Goal: Task Accomplishment & Management: Manage account settings

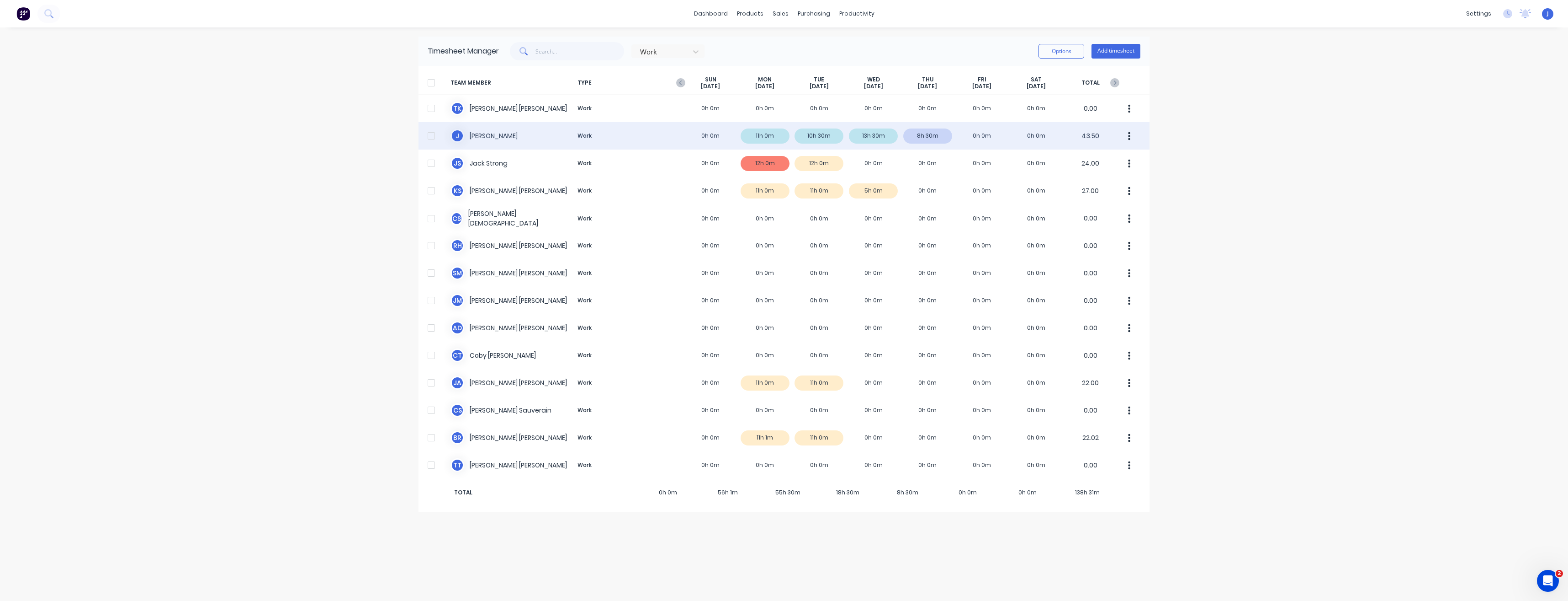
click at [482, 136] on div "J [PERSON_NAME] Work 0h 0m 11h 0m 10h 30m 13h 30m 8h 30m 0h 0m 0h 0m 43.50" at bounding box center [784, 136] width 731 height 27
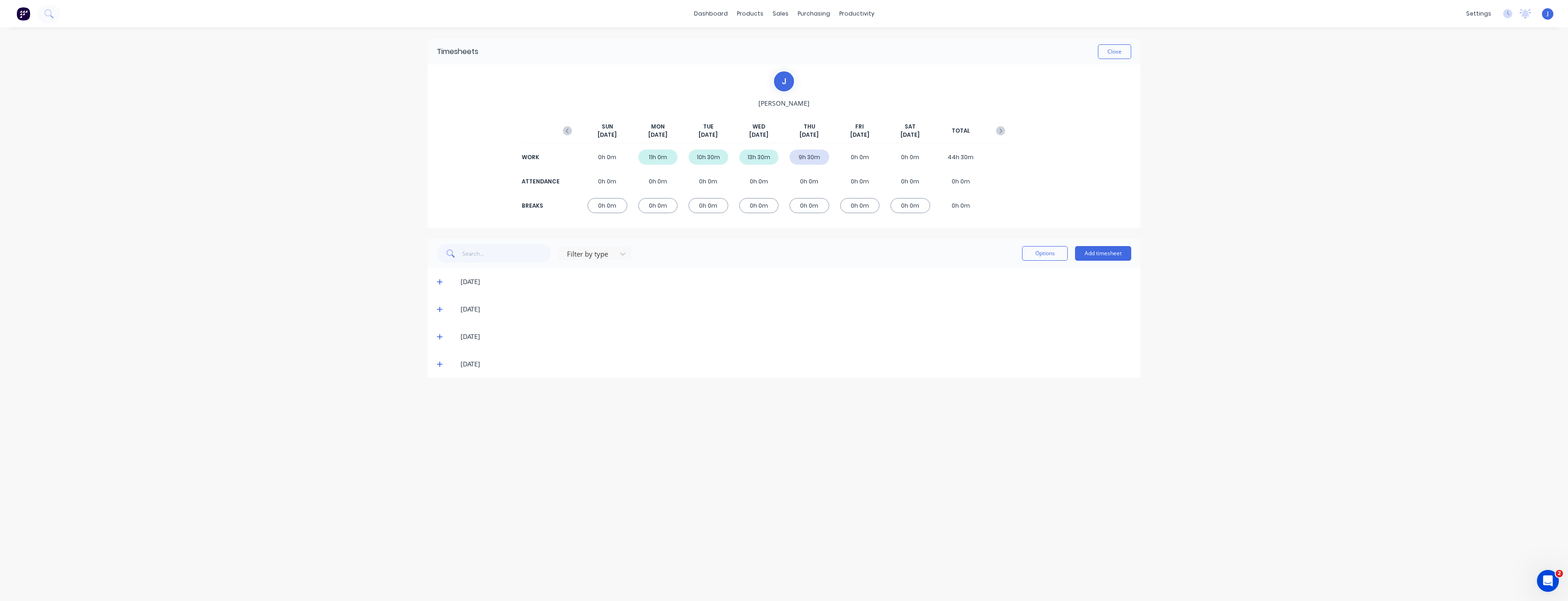
click at [436, 366] on div "[DATE]" at bounding box center [784, 364] width 713 height 27
click at [441, 363] on icon at bounding box center [440, 364] width 6 height 6
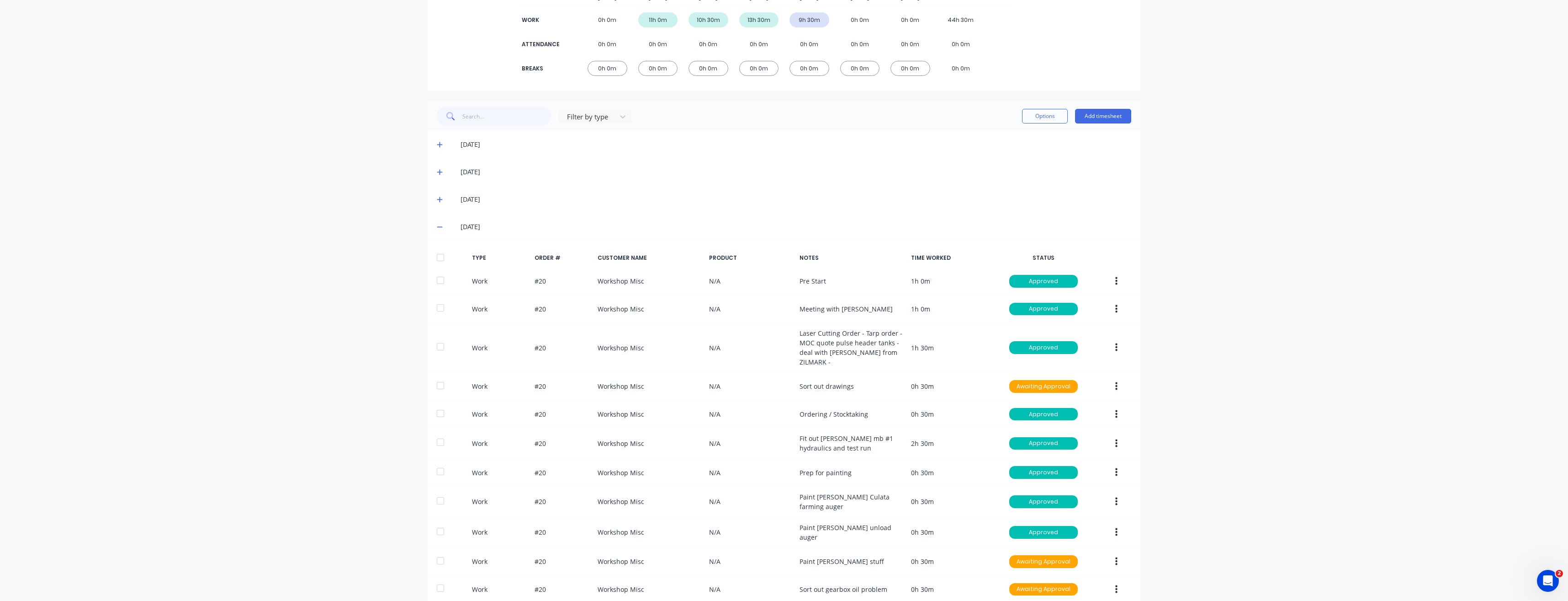
scroll to position [174, 0]
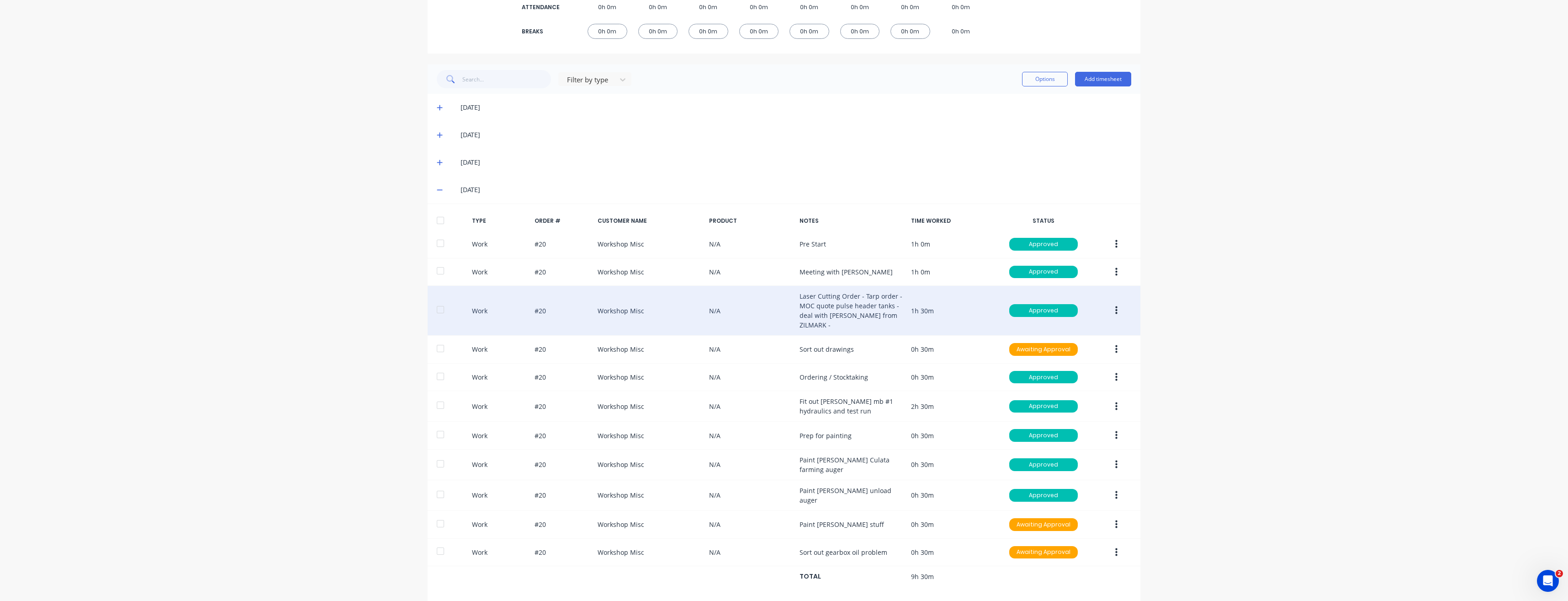
click at [899, 307] on div "Work #20 Workshop Misc N/A Laser Cutting Order - Tarp order - MOC quote pulse h…" at bounding box center [784, 310] width 713 height 50
click at [1111, 303] on button "button" at bounding box center [1117, 310] width 22 height 17
click at [1048, 270] on div "Edit" at bounding box center [1084, 276] width 71 height 13
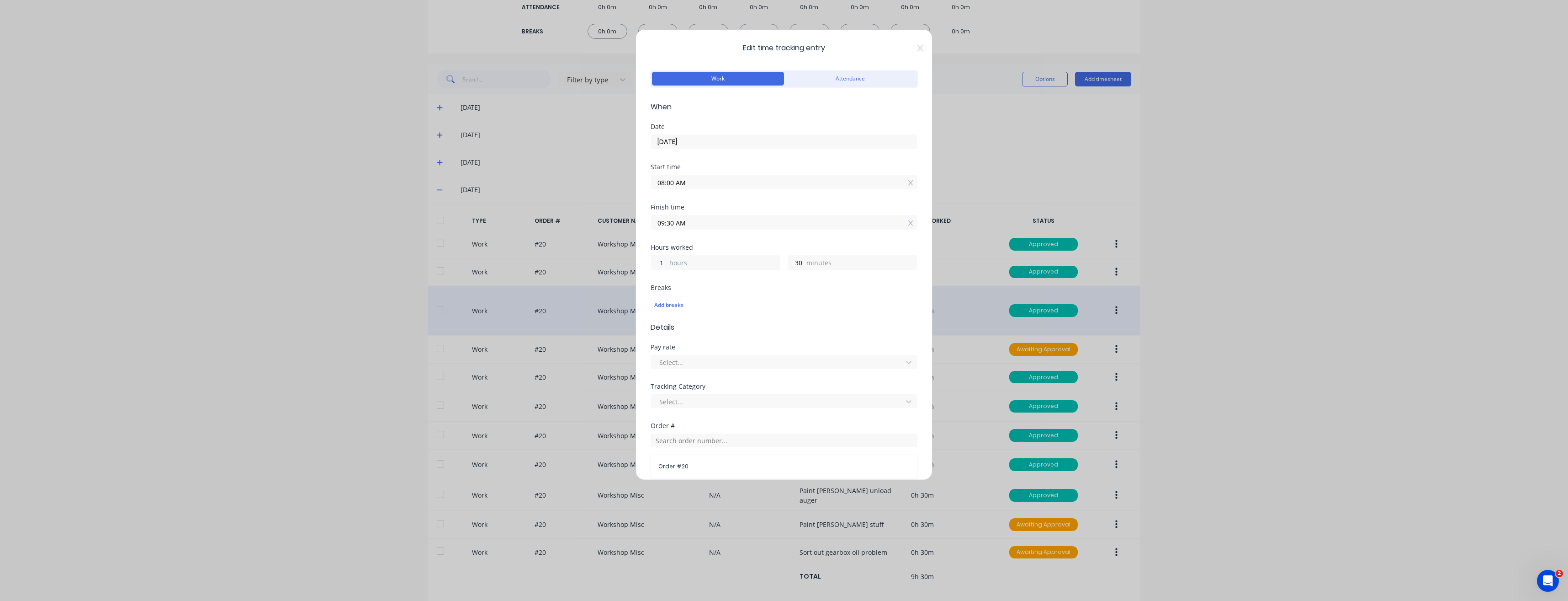
click at [918, 50] on icon at bounding box center [921, 48] width 6 height 7
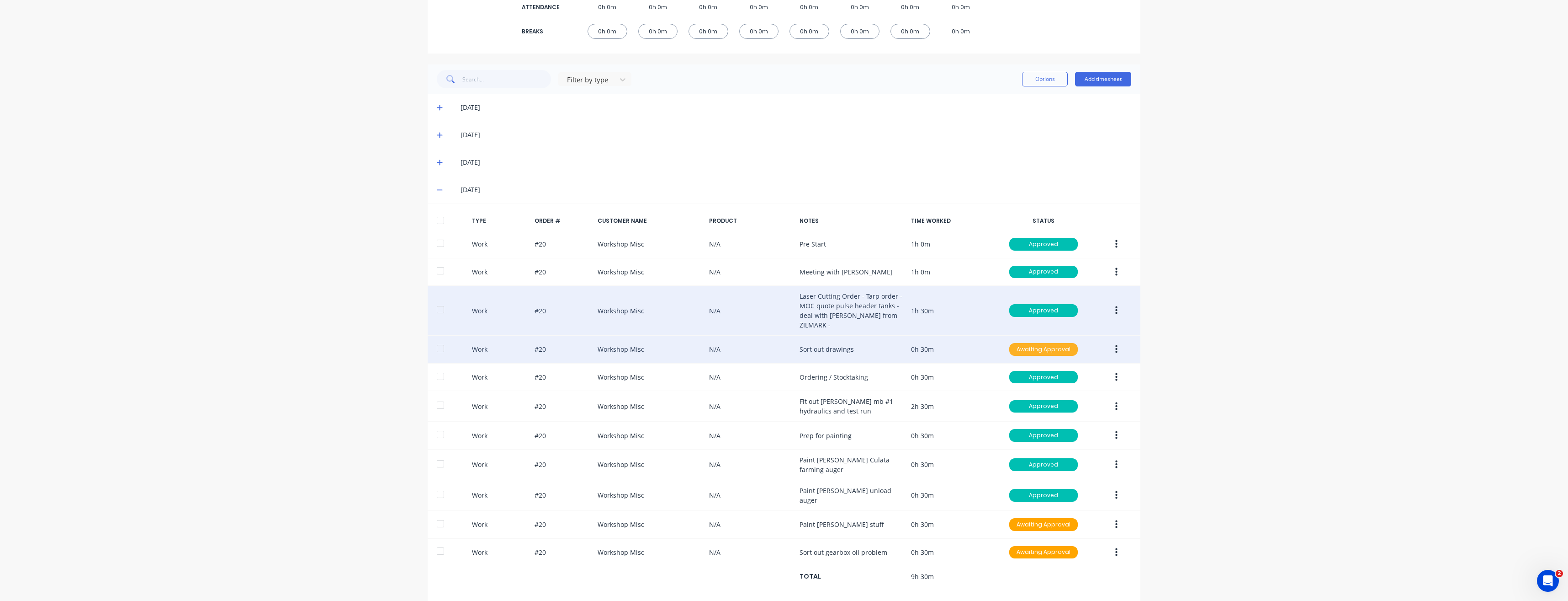
click at [1043, 343] on div "Awaiting Approval" at bounding box center [1043, 349] width 68 height 13
click at [1116, 341] on button "button" at bounding box center [1117, 349] width 22 height 17
click at [1116, 343] on button "Approve" at bounding box center [1084, 351] width 87 height 18
click at [1111, 341] on button "button" at bounding box center [1117, 349] width 22 height 17
click at [1083, 308] on div "Edit" at bounding box center [1084, 315] width 71 height 13
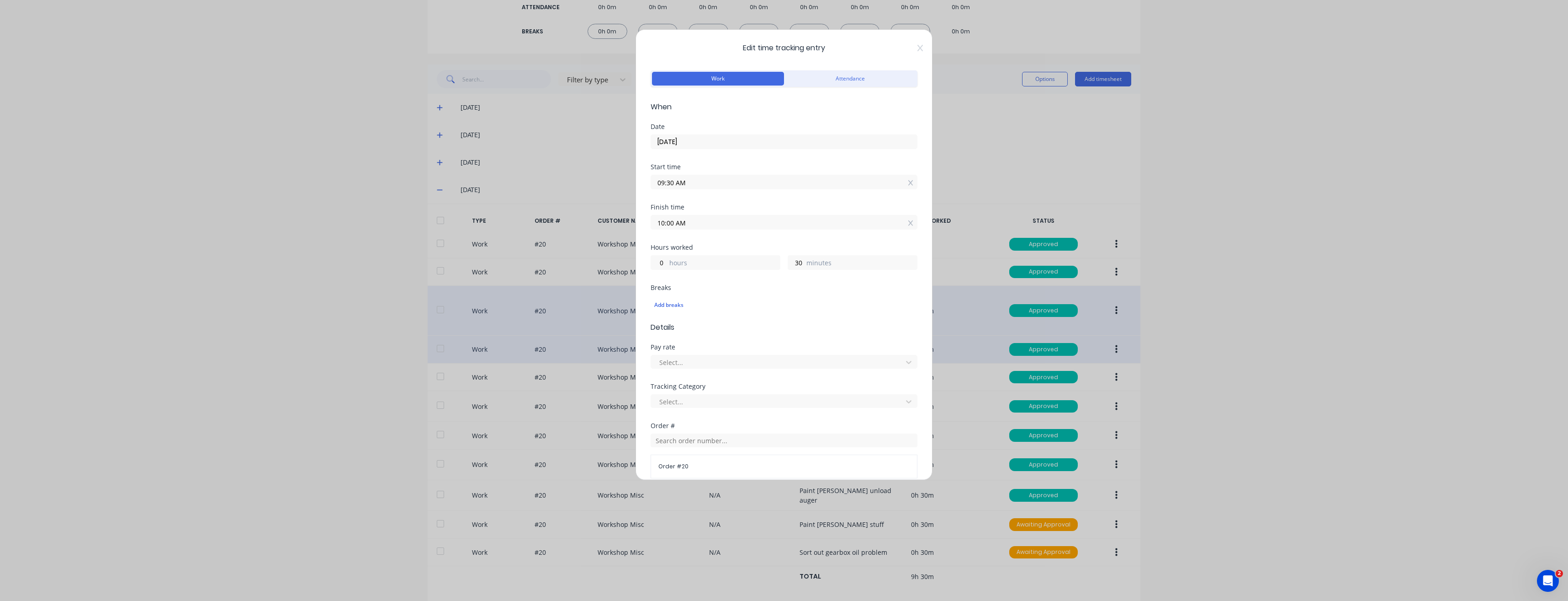
click at [908, 48] on span "Edit time tracking entry" at bounding box center [784, 48] width 267 height 11
click at [918, 49] on icon at bounding box center [921, 48] width 6 height 7
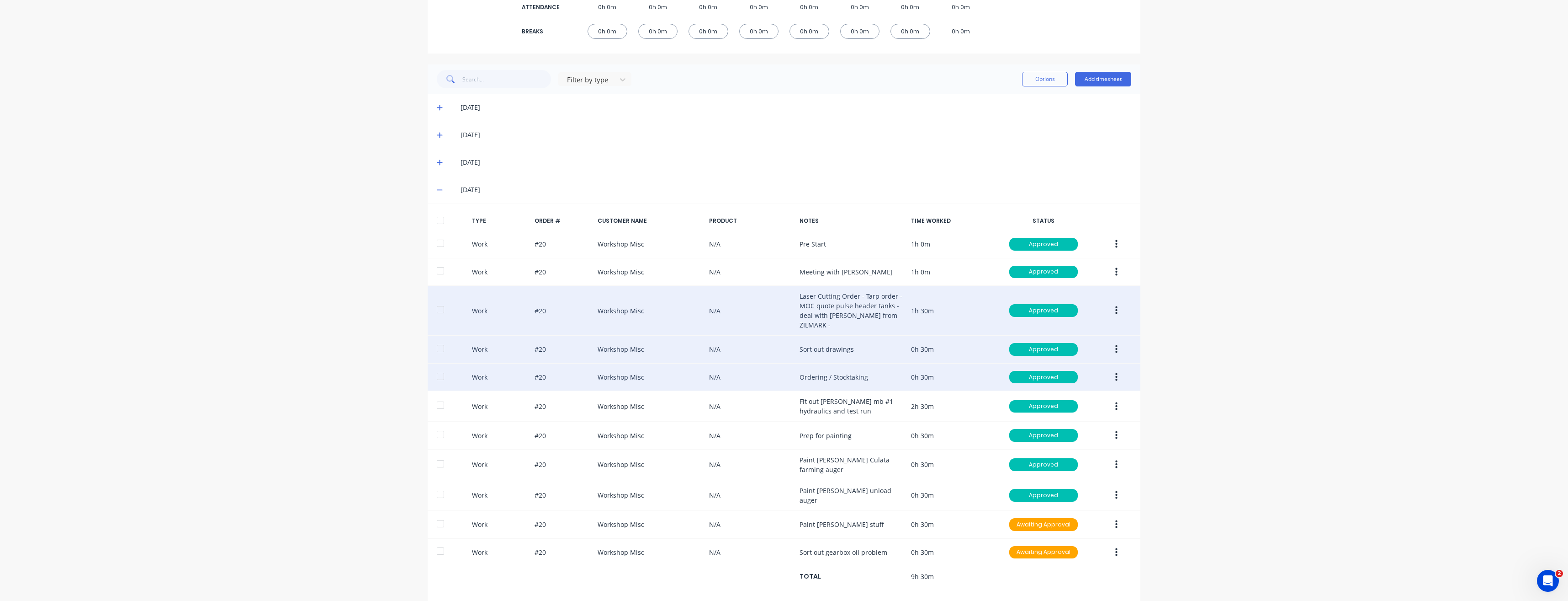
click at [1115, 372] on icon "button" at bounding box center [1116, 377] width 2 height 10
click at [1091, 336] on div "Edit" at bounding box center [1084, 343] width 71 height 13
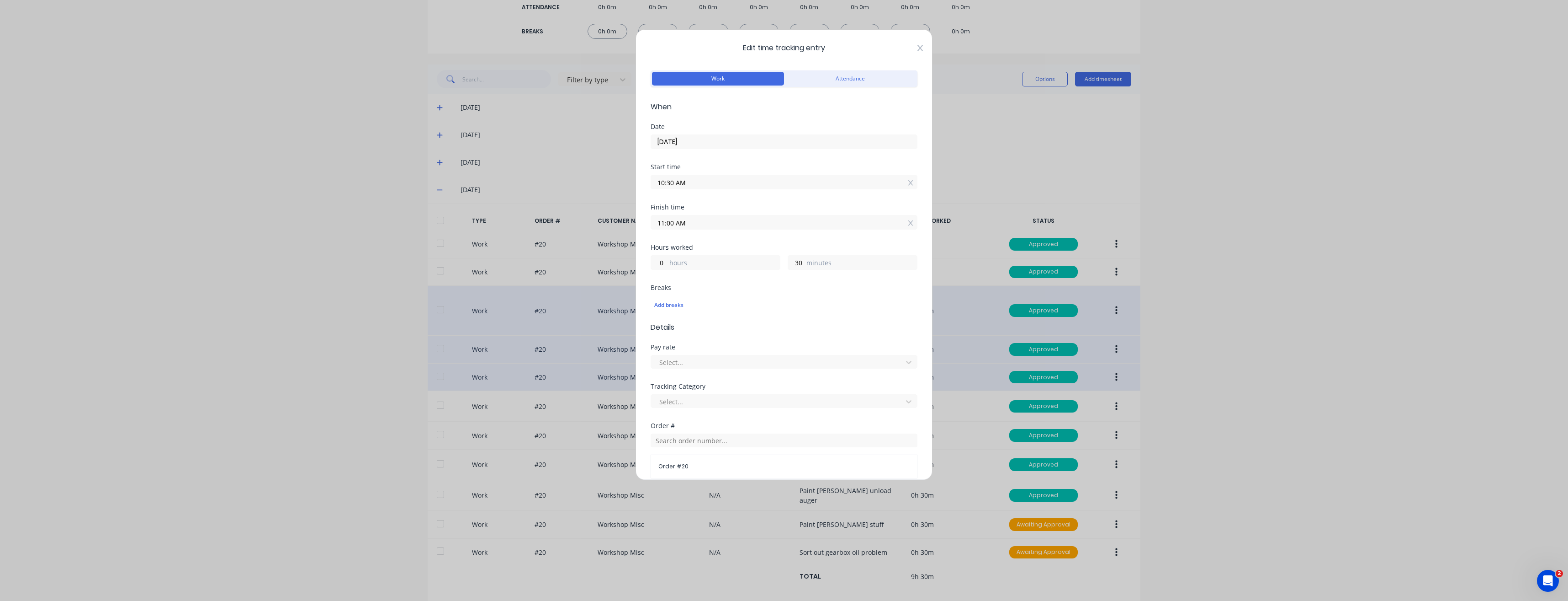
click at [918, 48] on icon at bounding box center [921, 48] width 6 height 7
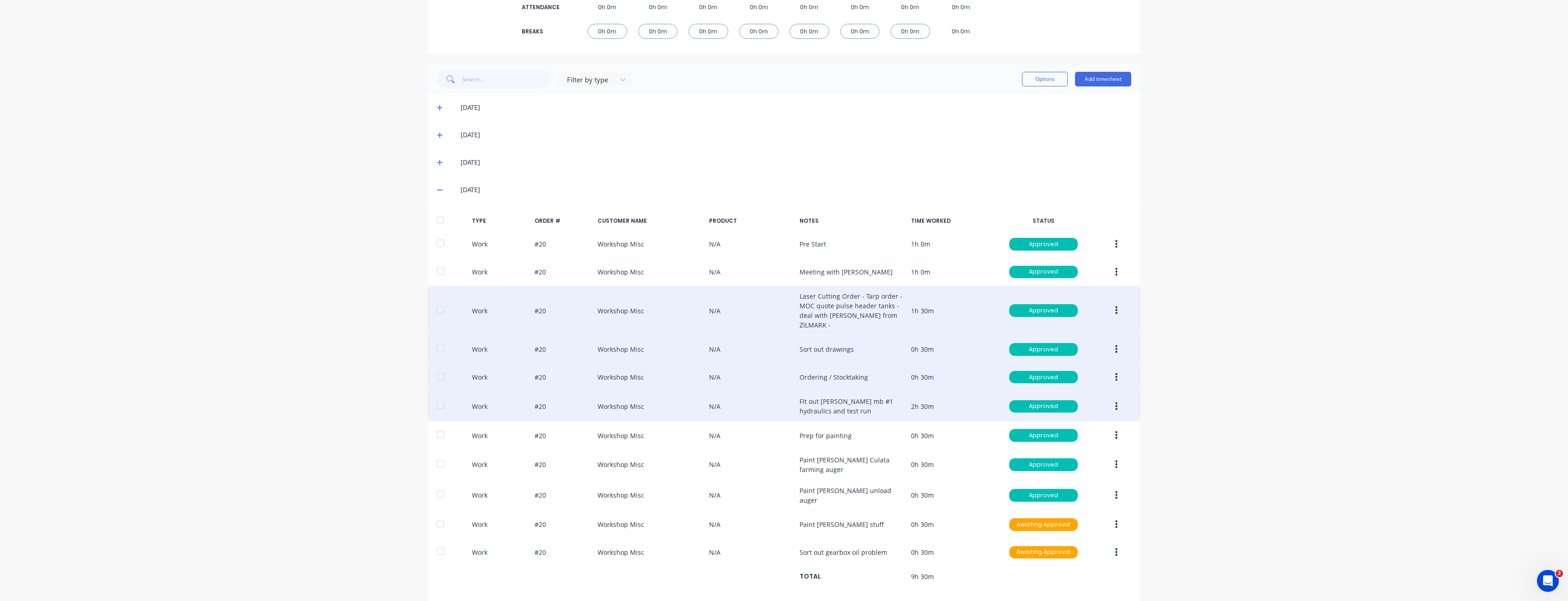
click at [1108, 398] on button "button" at bounding box center [1117, 406] width 22 height 17
click at [1099, 365] on div "Edit" at bounding box center [1084, 372] width 71 height 13
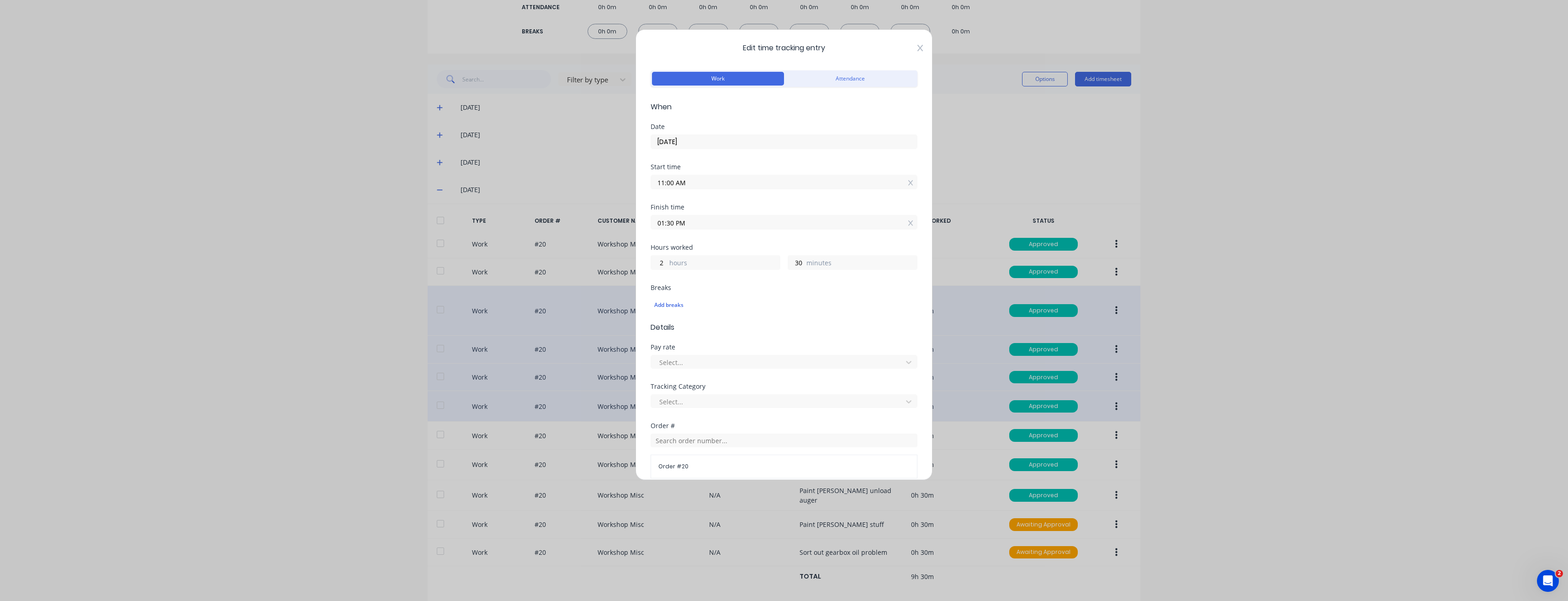
click at [918, 45] on icon at bounding box center [921, 48] width 6 height 7
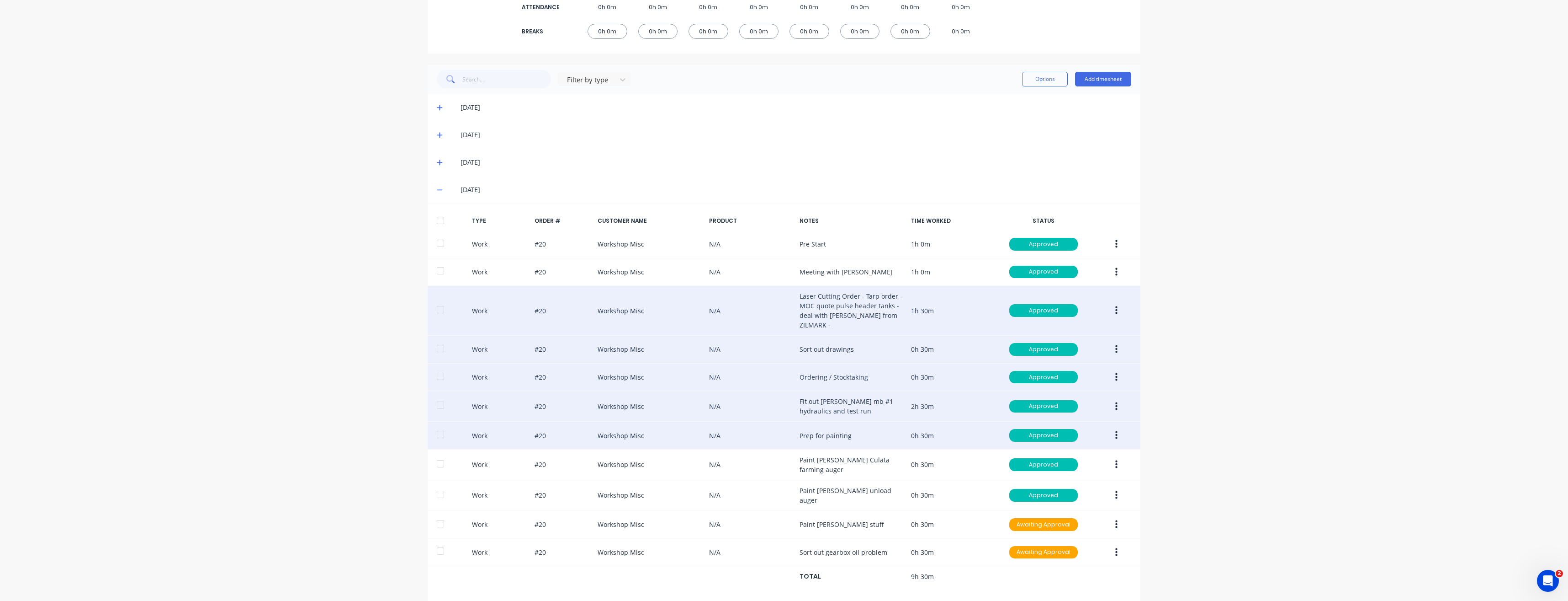
click at [1115, 427] on button "button" at bounding box center [1117, 435] width 22 height 17
click at [1094, 395] on div "Edit" at bounding box center [1084, 401] width 71 height 13
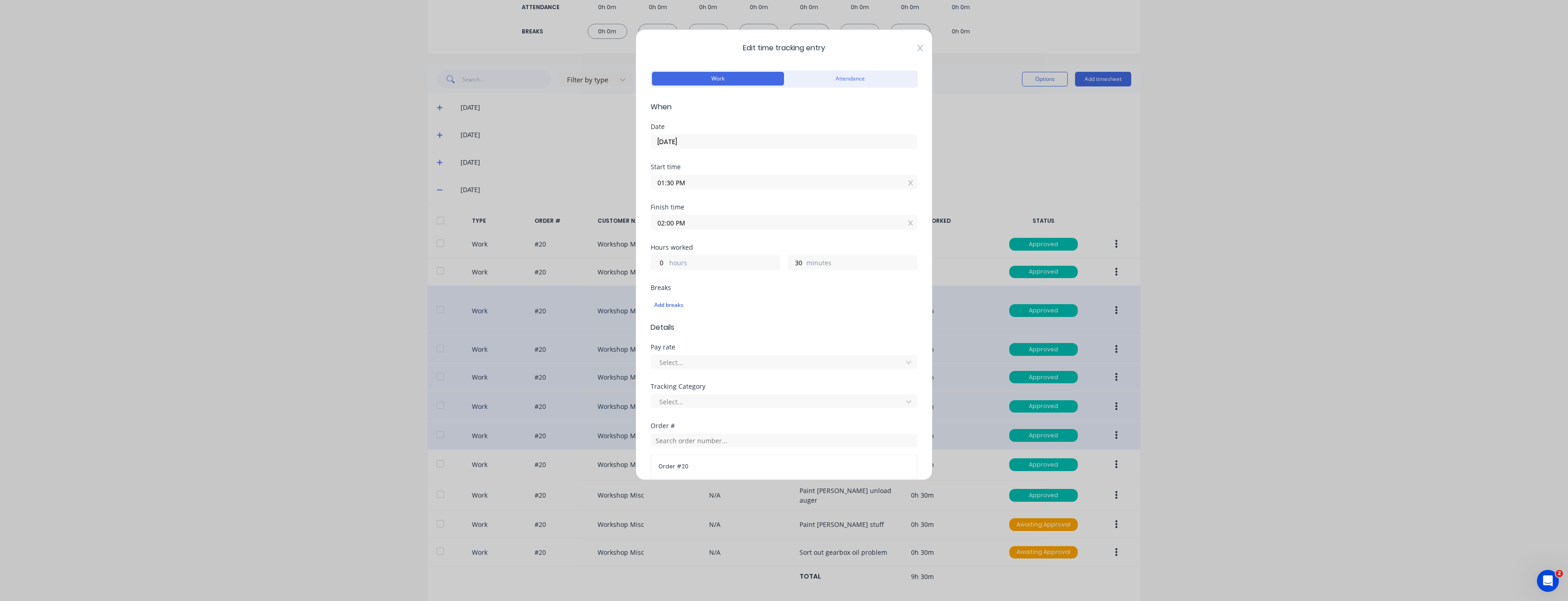
click at [918, 45] on icon at bounding box center [921, 48] width 6 height 7
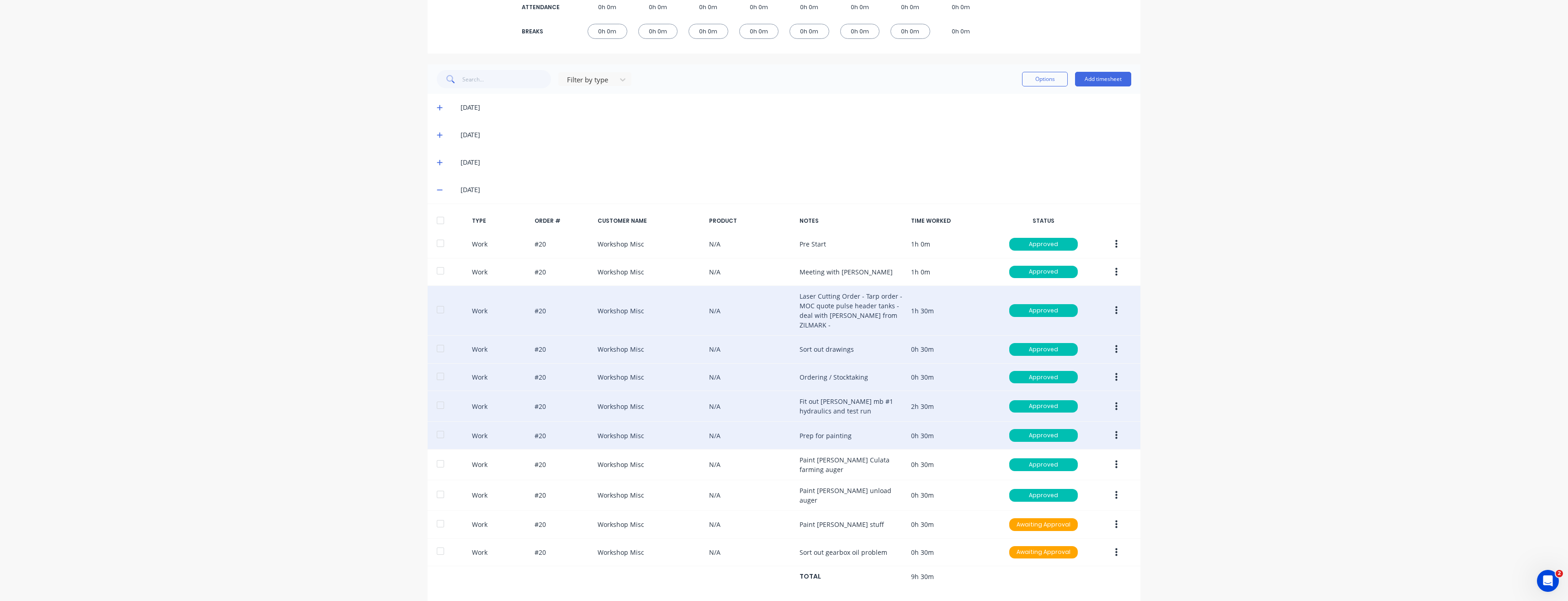
click at [1109, 430] on button "button" at bounding box center [1117, 435] width 22 height 17
click at [1081, 395] on div "Edit" at bounding box center [1084, 401] width 71 height 13
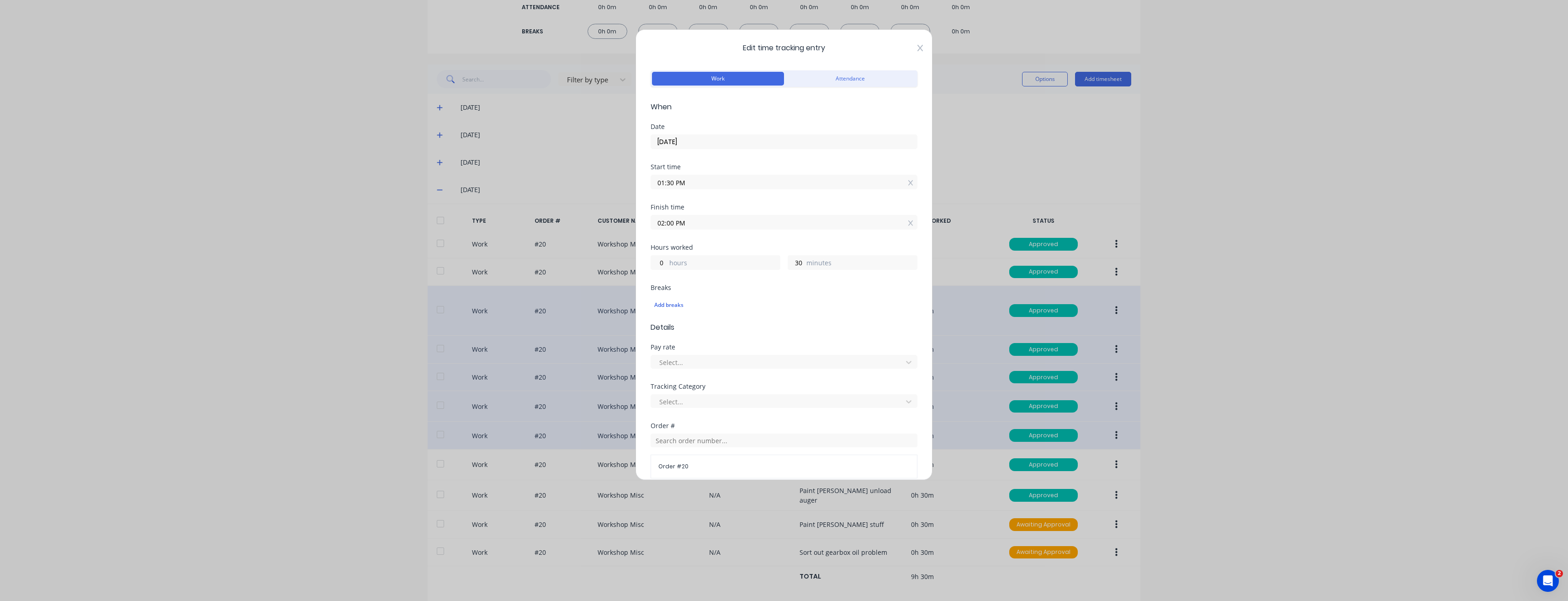
click at [918, 47] on icon at bounding box center [921, 48] width 6 height 7
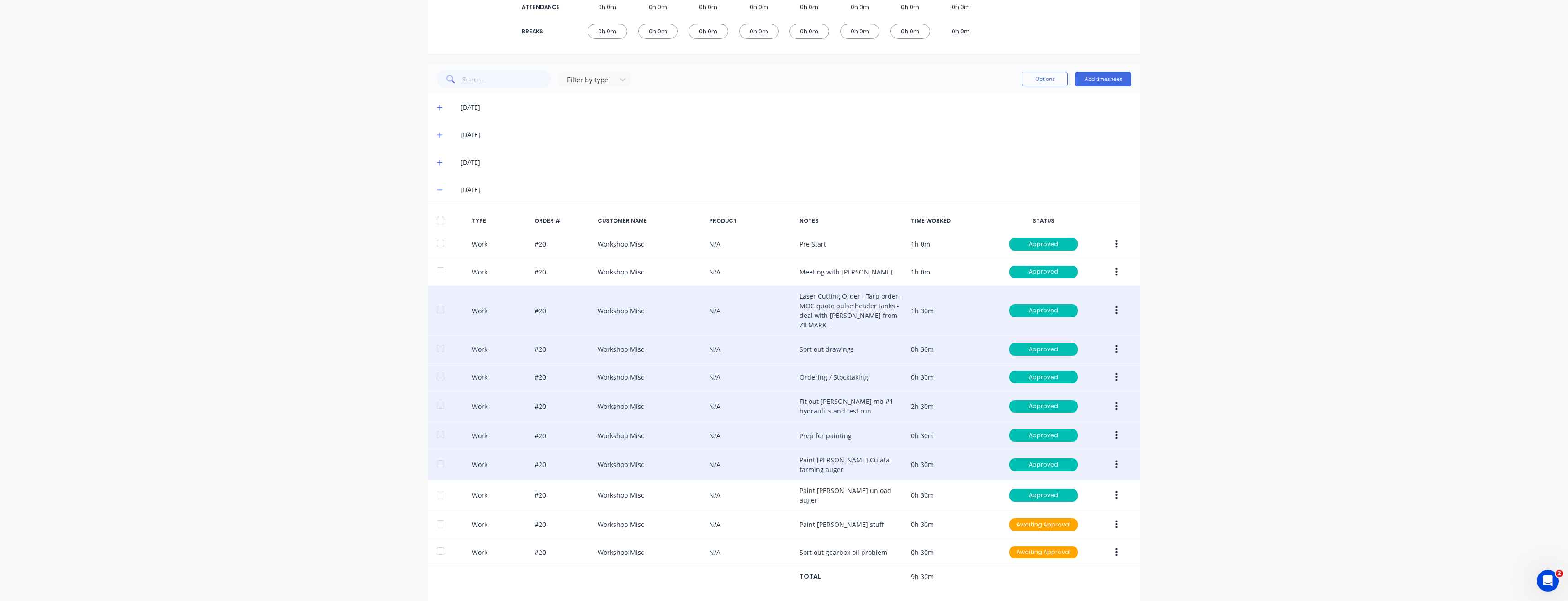
click at [1108, 456] on button "button" at bounding box center [1117, 464] width 22 height 17
click at [1069, 424] on div "Edit" at bounding box center [1084, 430] width 71 height 13
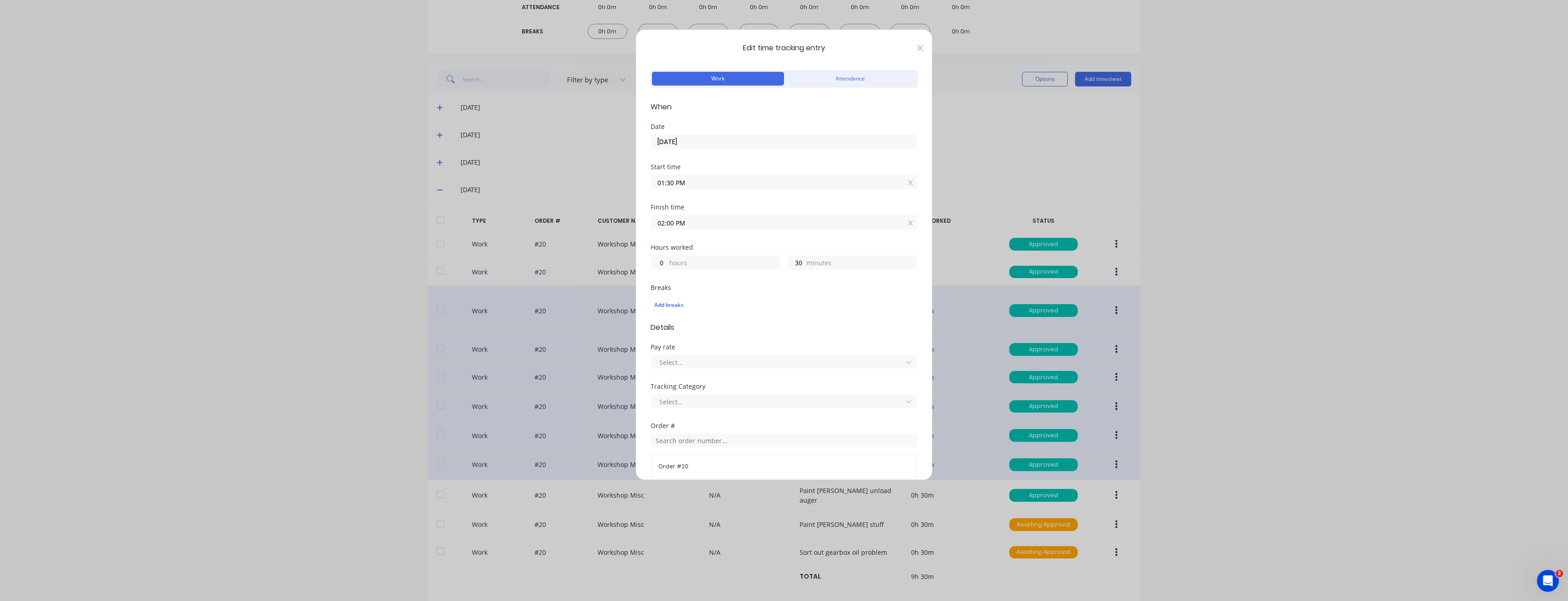
click at [918, 48] on icon at bounding box center [921, 48] width 6 height 6
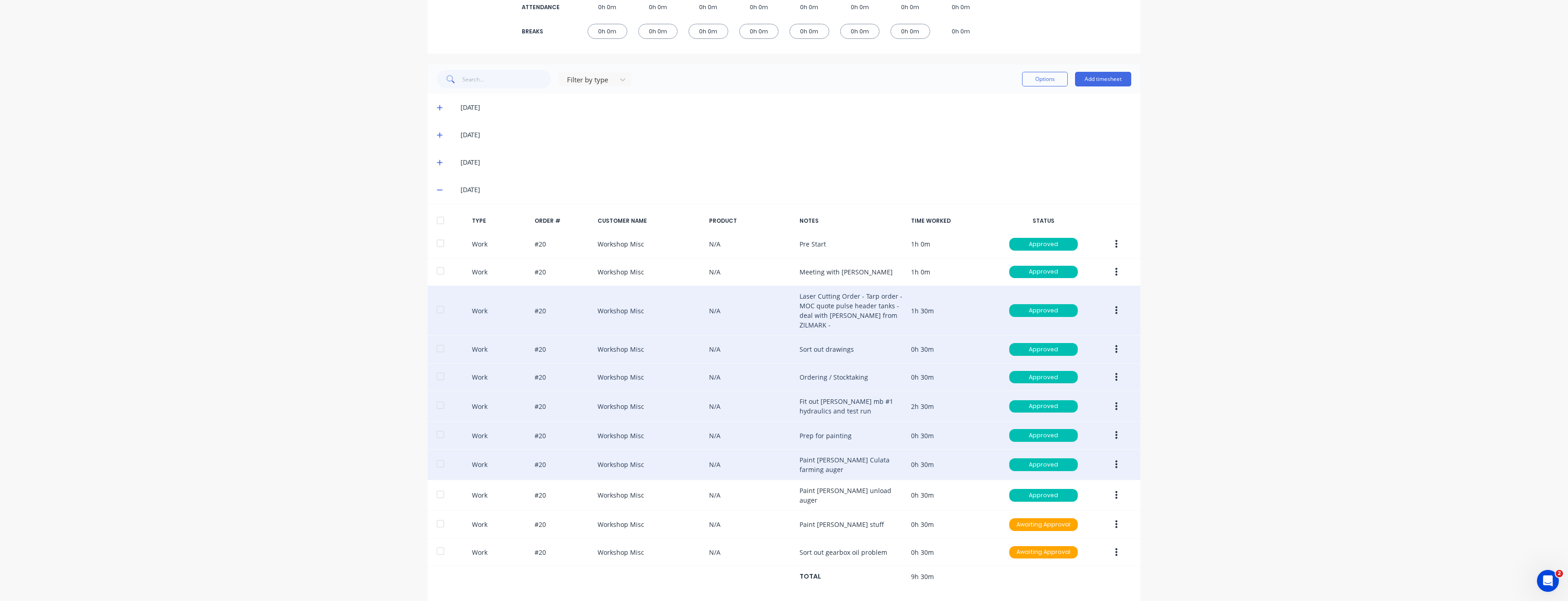
click at [1115, 460] on icon "button" at bounding box center [1116, 465] width 2 height 10
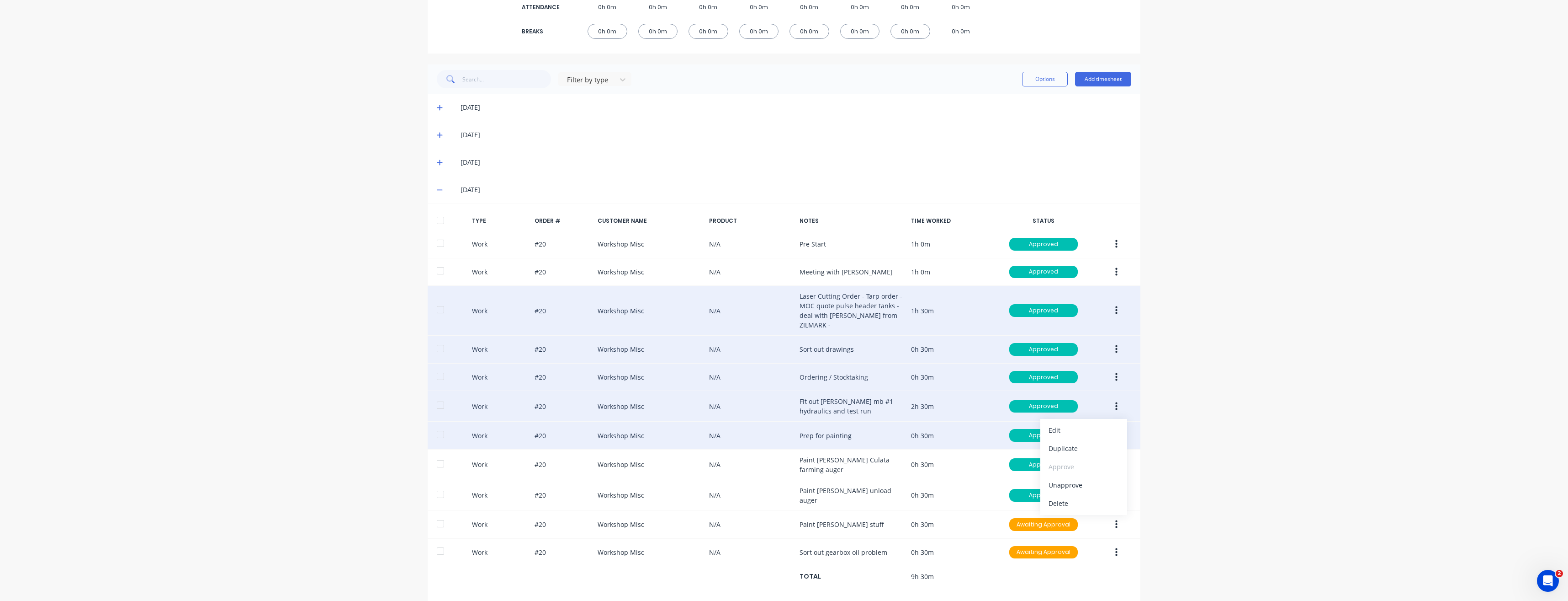
click at [1109, 398] on button "button" at bounding box center [1117, 406] width 22 height 17
click at [1086, 365] on div "Edit" at bounding box center [1084, 372] width 71 height 13
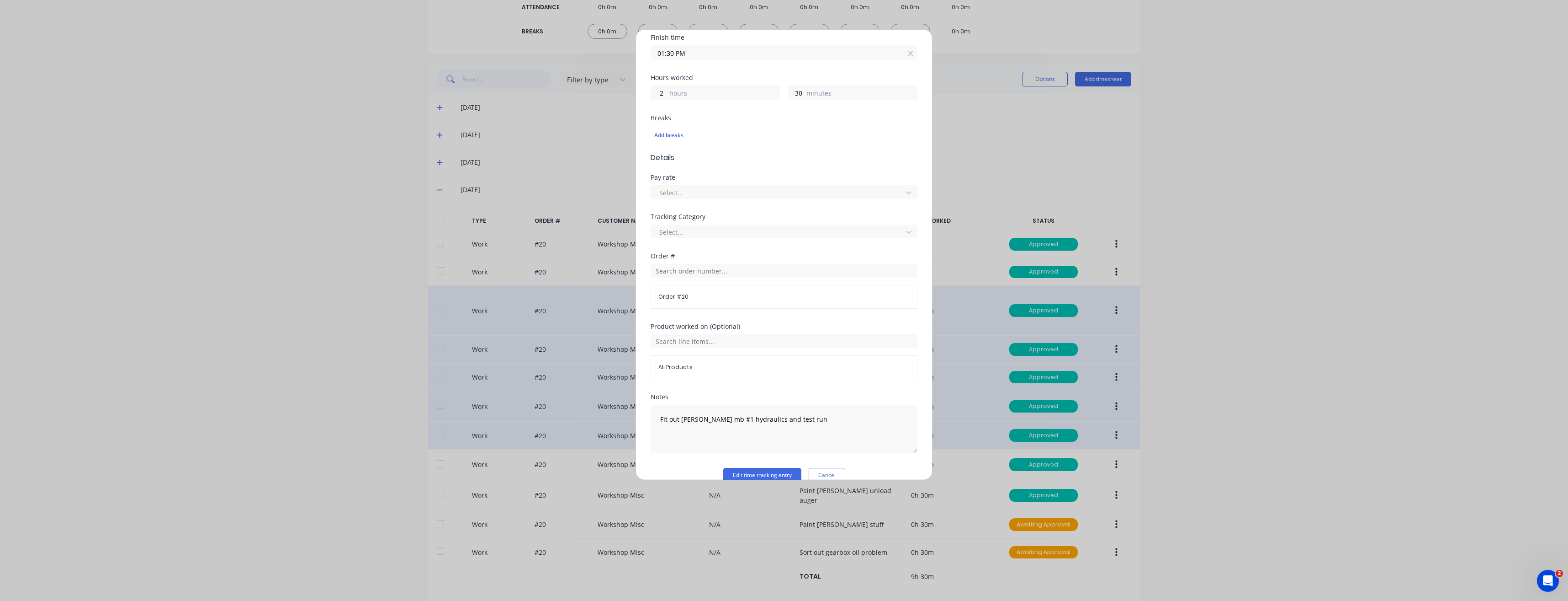
scroll to position [185, 0]
click at [908, 40] on icon at bounding box center [911, 38] width 5 height 6
click at [1252, 157] on div "Edit time tracking entry Work Attendance When Date [DATE] Start time 11:00 AM F…" at bounding box center [784, 300] width 1568 height 601
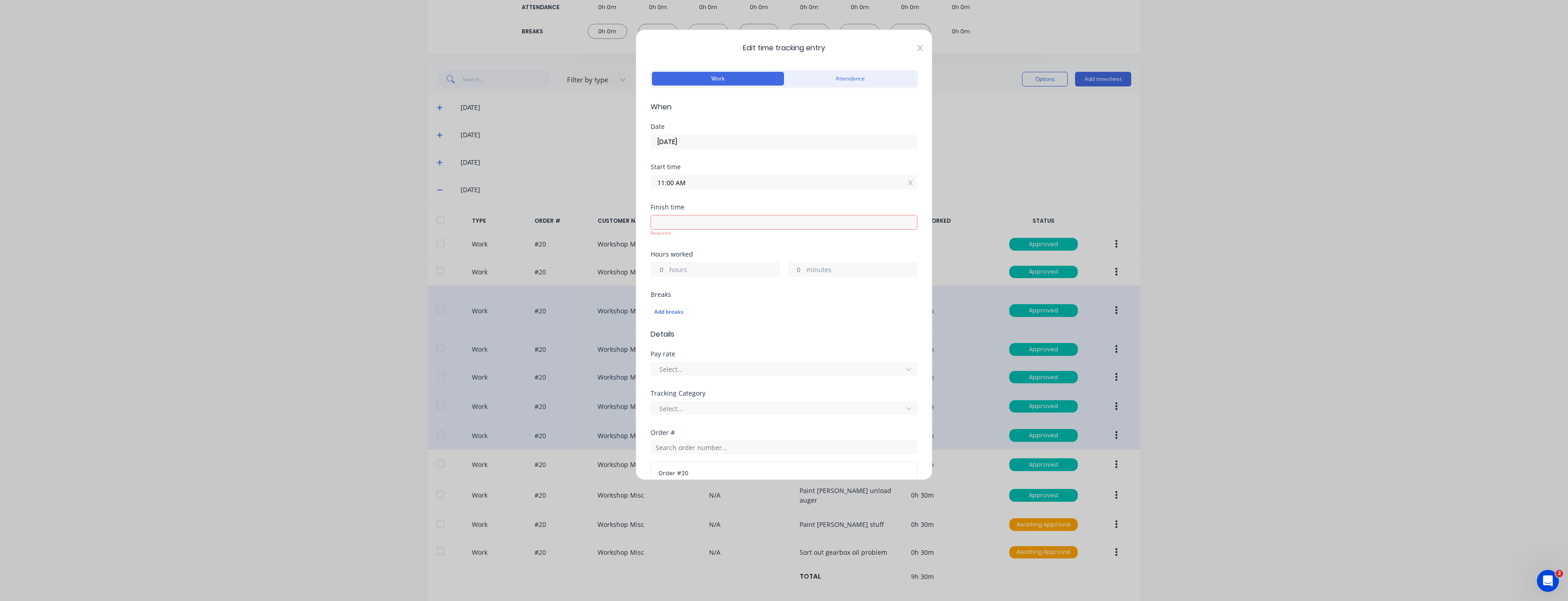
click at [918, 48] on icon at bounding box center [921, 48] width 6 height 6
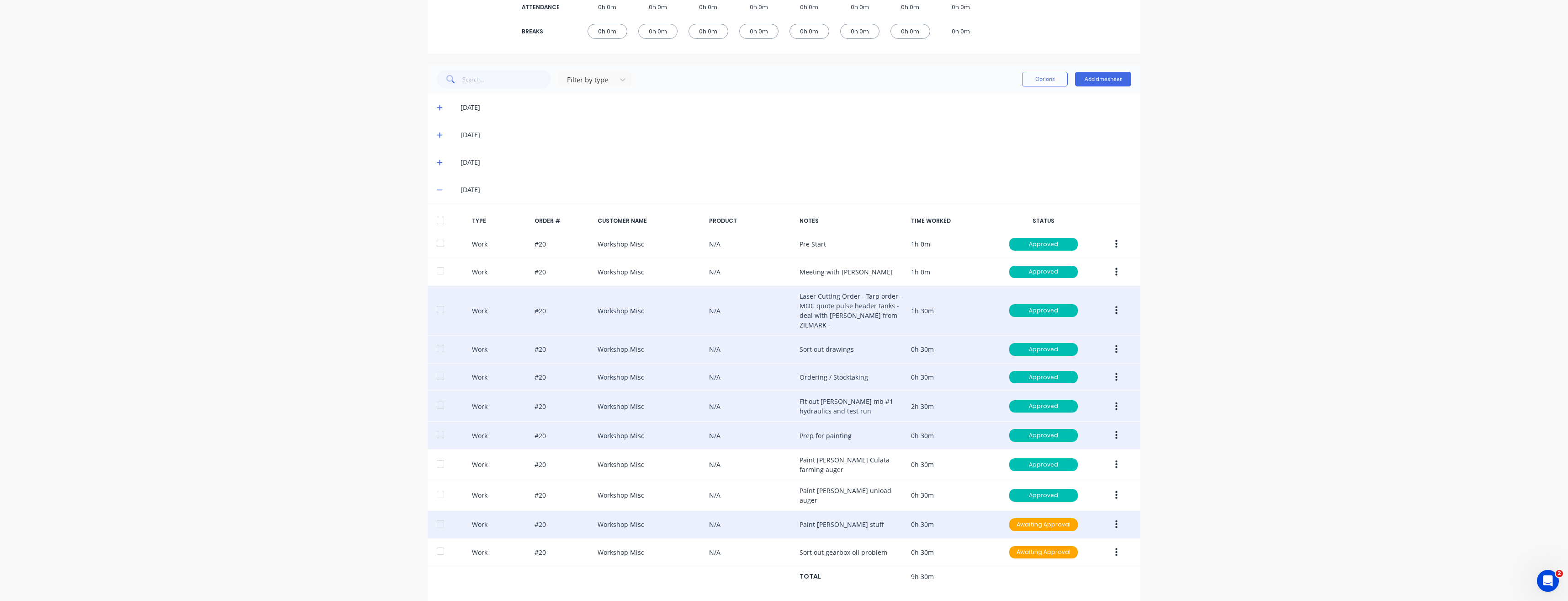
click at [1115, 520] on icon "button" at bounding box center [1116, 524] width 2 height 8
click at [1103, 483] on div "Edit" at bounding box center [1084, 490] width 71 height 13
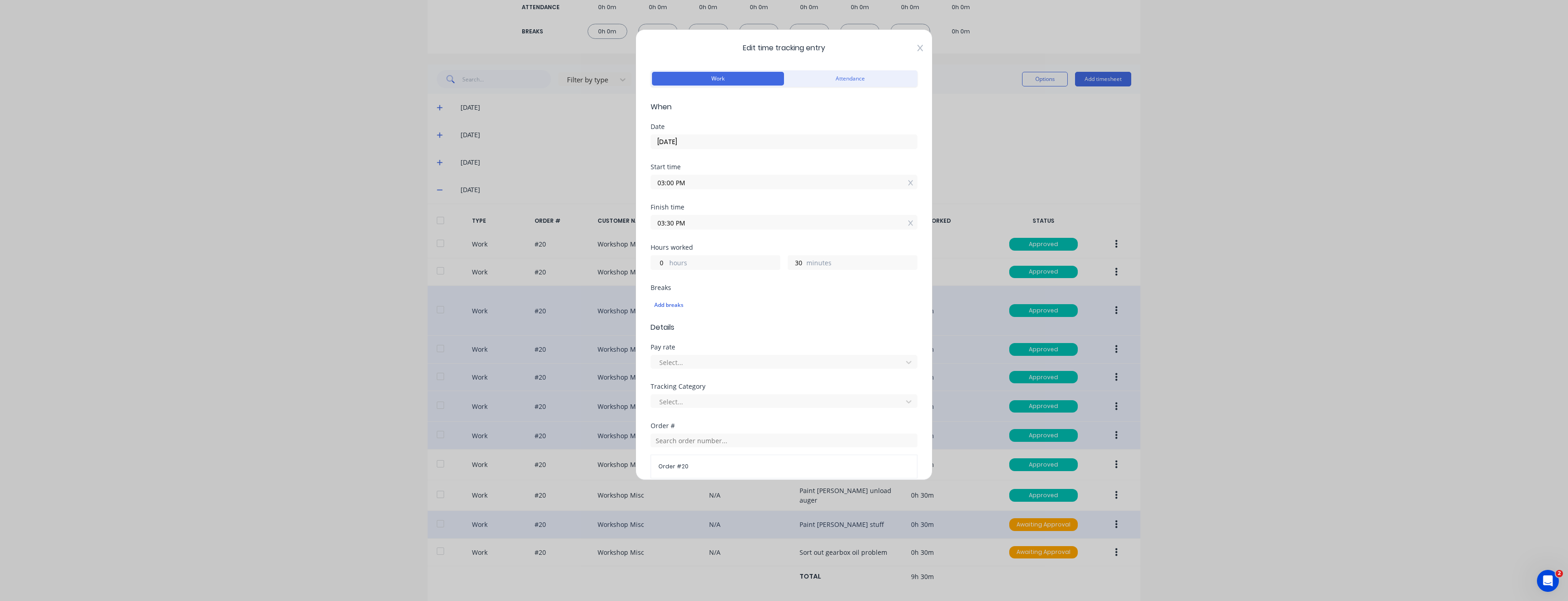
click at [918, 47] on icon at bounding box center [921, 48] width 6 height 7
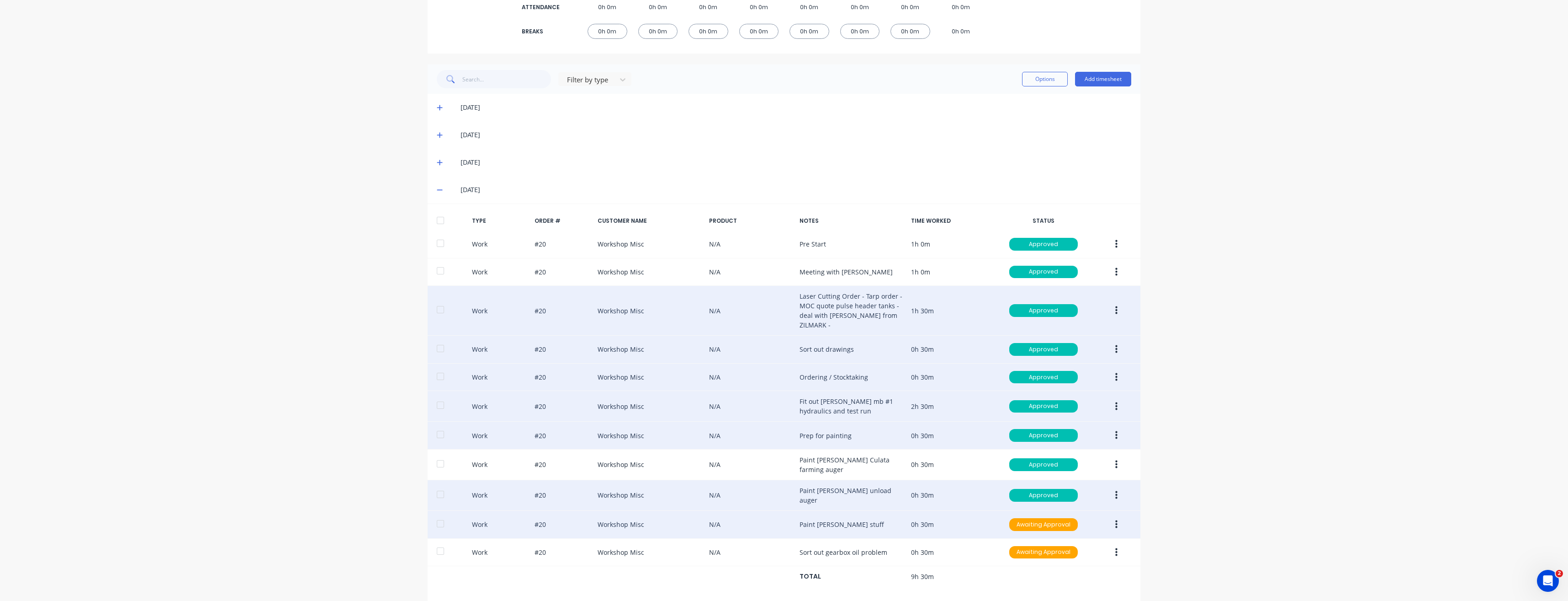
click at [1115, 490] on icon "button" at bounding box center [1116, 495] width 2 height 10
click at [1052, 454] on div "Edit" at bounding box center [1084, 460] width 71 height 13
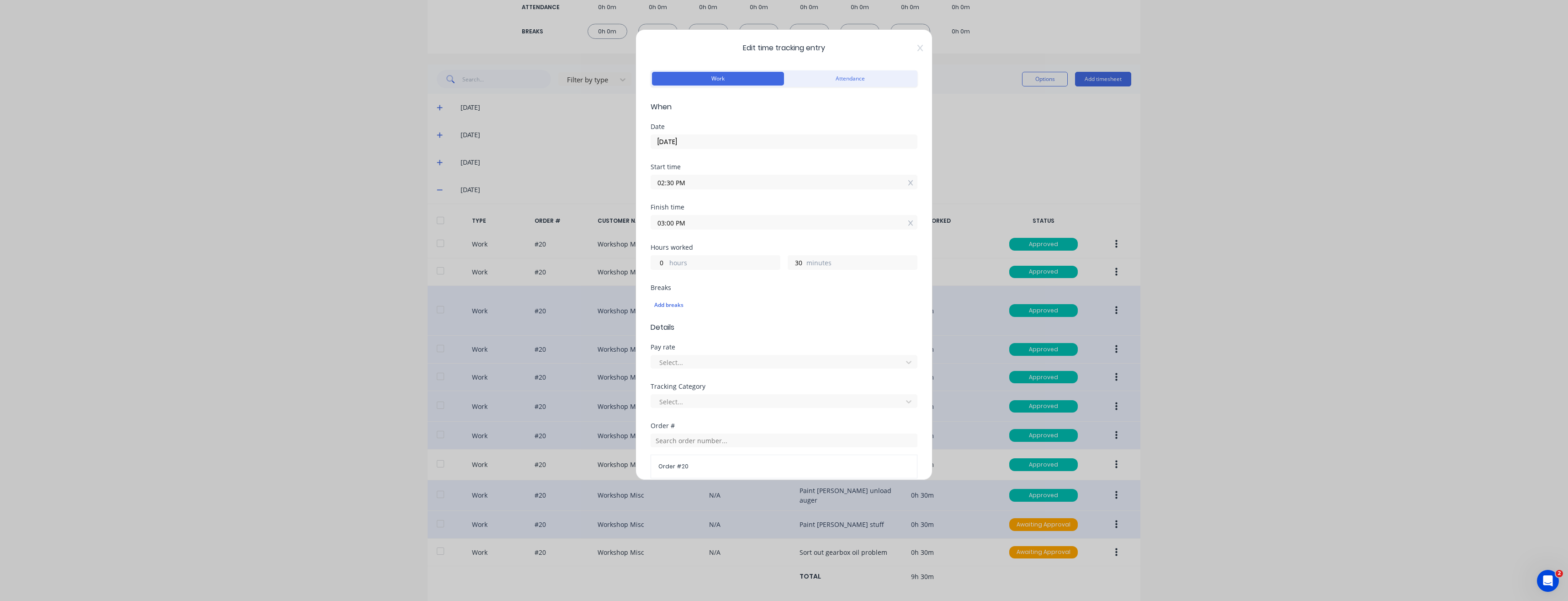
drag, startPoint x: 915, startPoint y: 47, endPoint x: 915, endPoint y: 51, distance: 4.0
click at [918, 47] on icon at bounding box center [921, 48] width 6 height 7
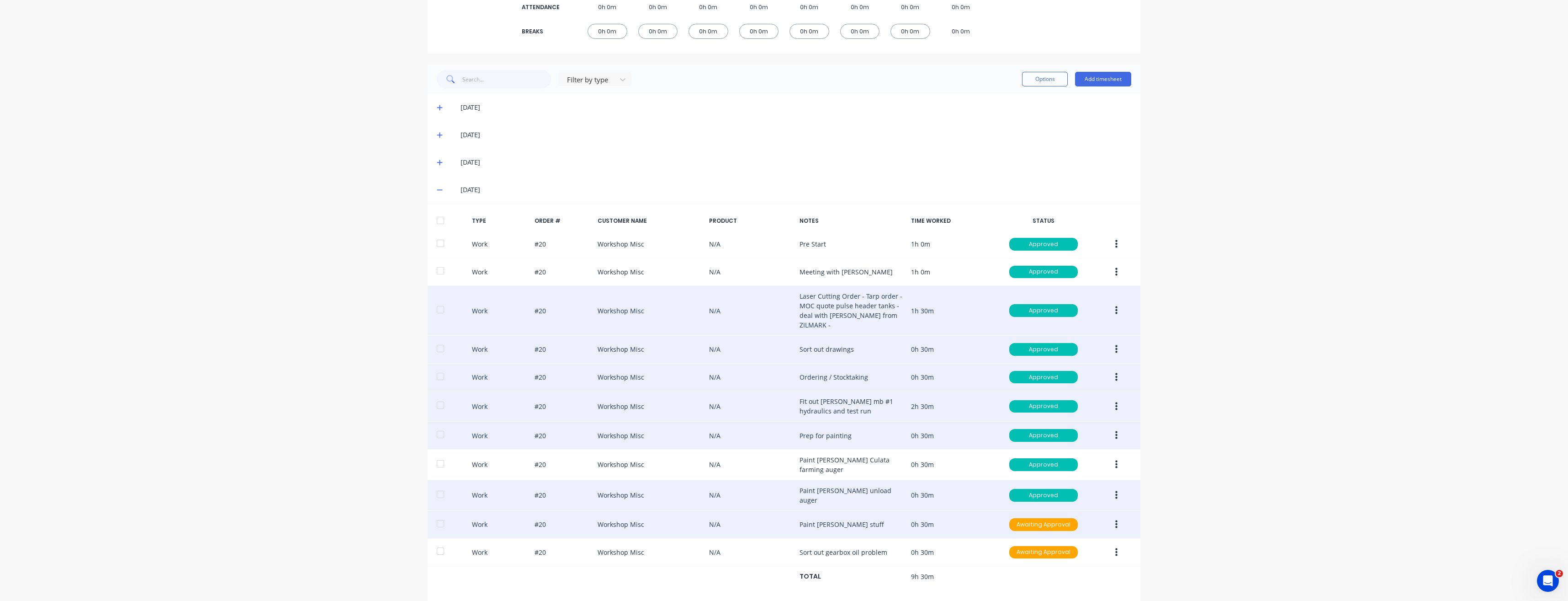
click at [1111, 516] on button "button" at bounding box center [1117, 524] width 22 height 17
click at [1096, 520] on div "Approve" at bounding box center [1084, 527] width 71 height 13
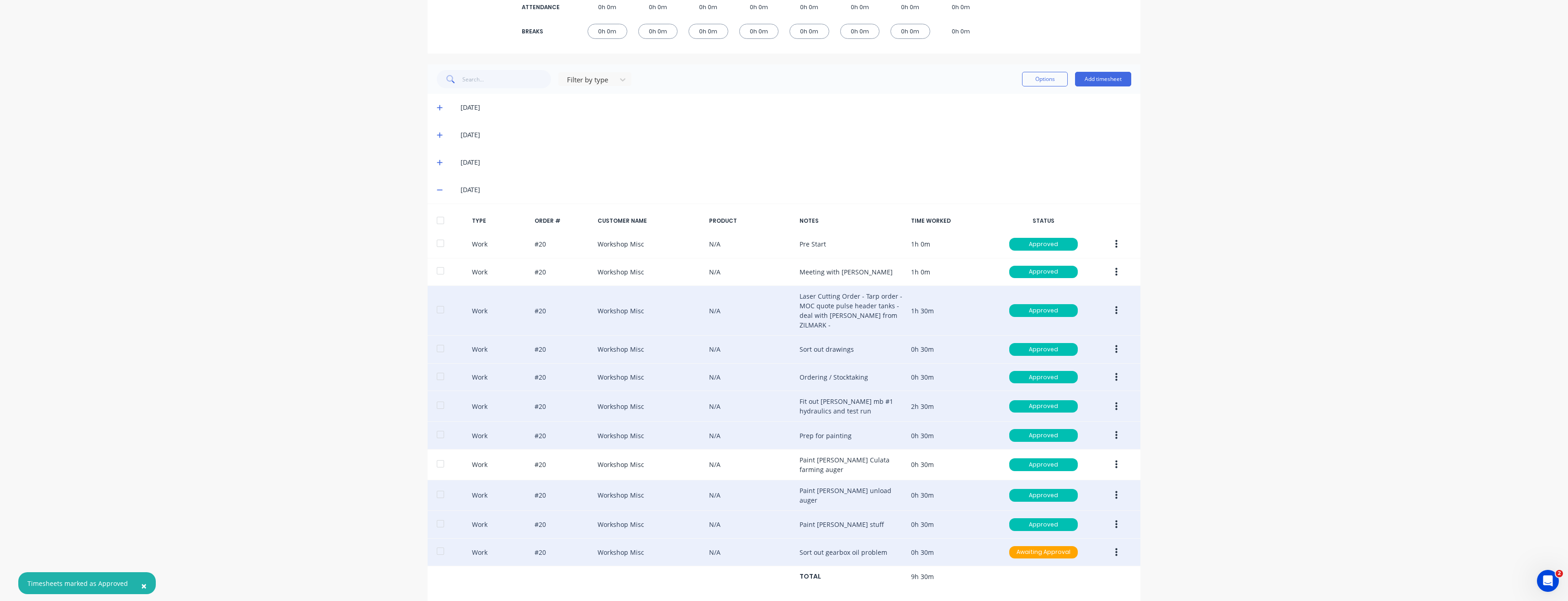
click at [1115, 548] on icon "button" at bounding box center [1116, 553] width 2 height 10
click at [1093, 512] on button "Edit" at bounding box center [1084, 517] width 87 height 18
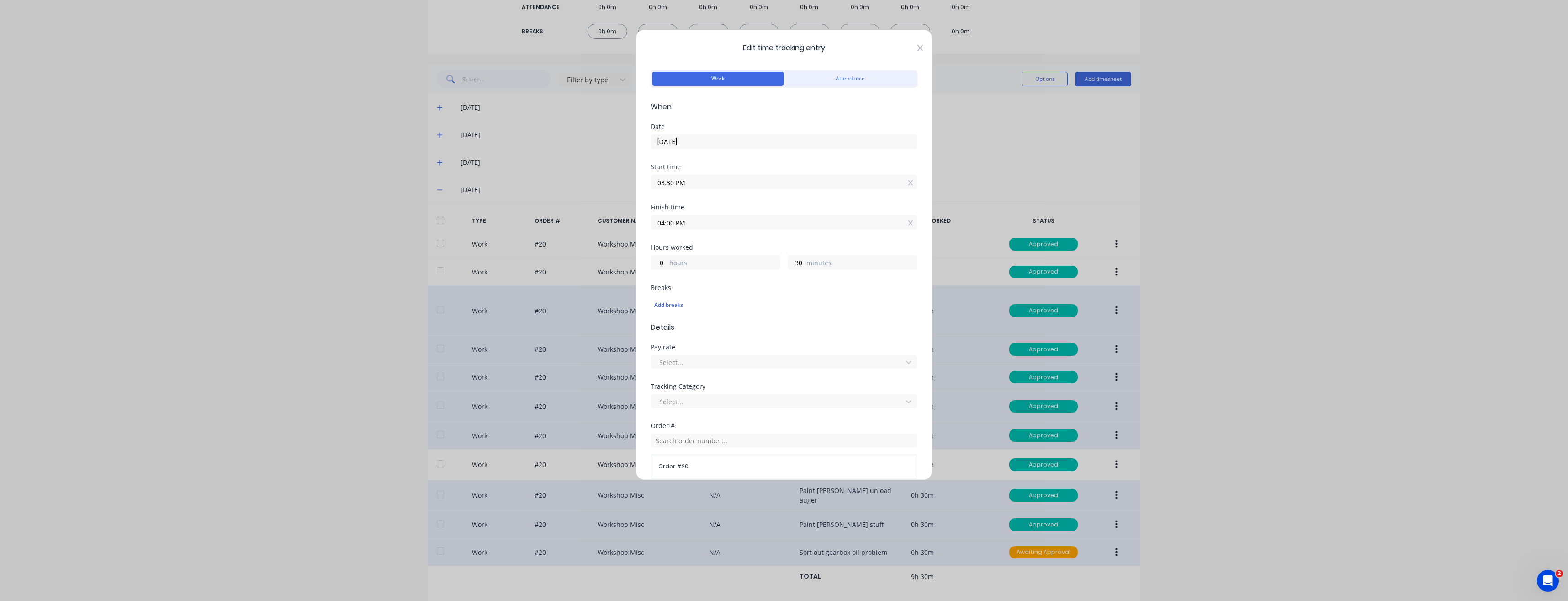
click at [918, 51] on icon at bounding box center [921, 48] width 6 height 7
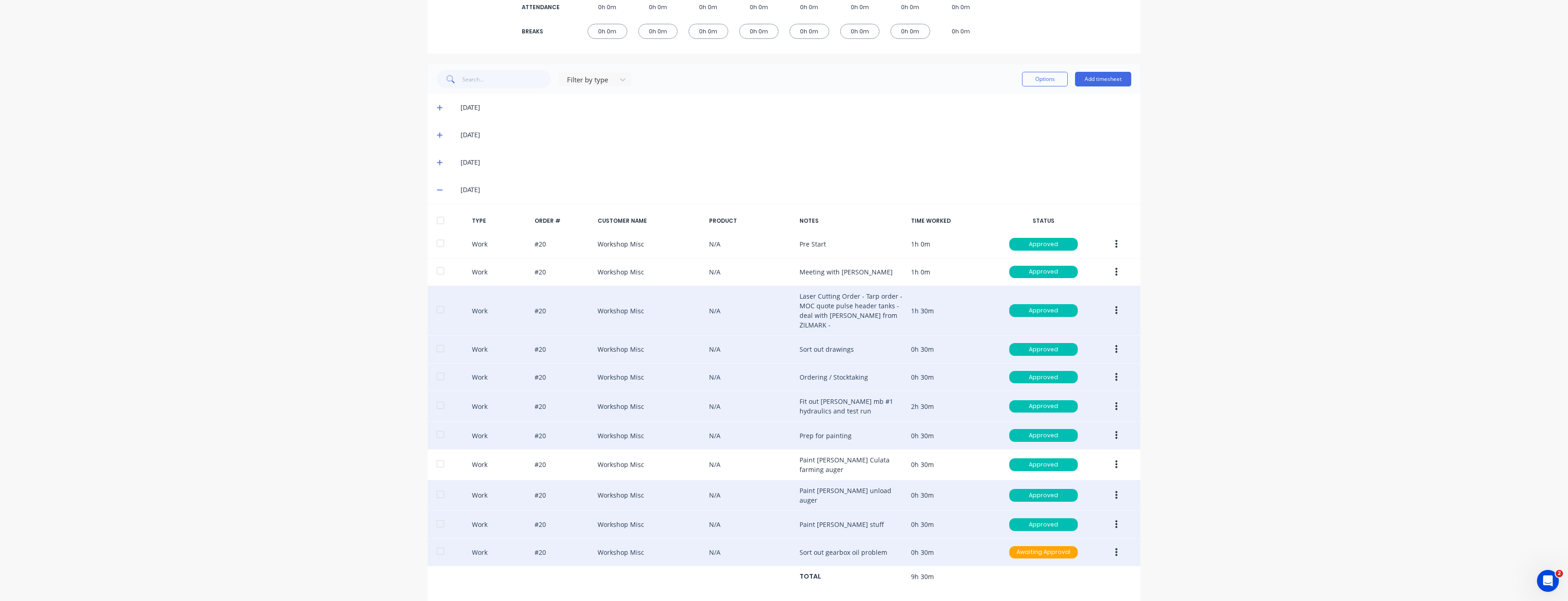
click at [1115, 548] on icon "button" at bounding box center [1116, 553] width 2 height 10
click at [1084, 548] on div "Approve" at bounding box center [1084, 554] width 71 height 13
click at [437, 189] on icon at bounding box center [440, 190] width 6 height 6
